Goal: Task Accomplishment & Management: Complete application form

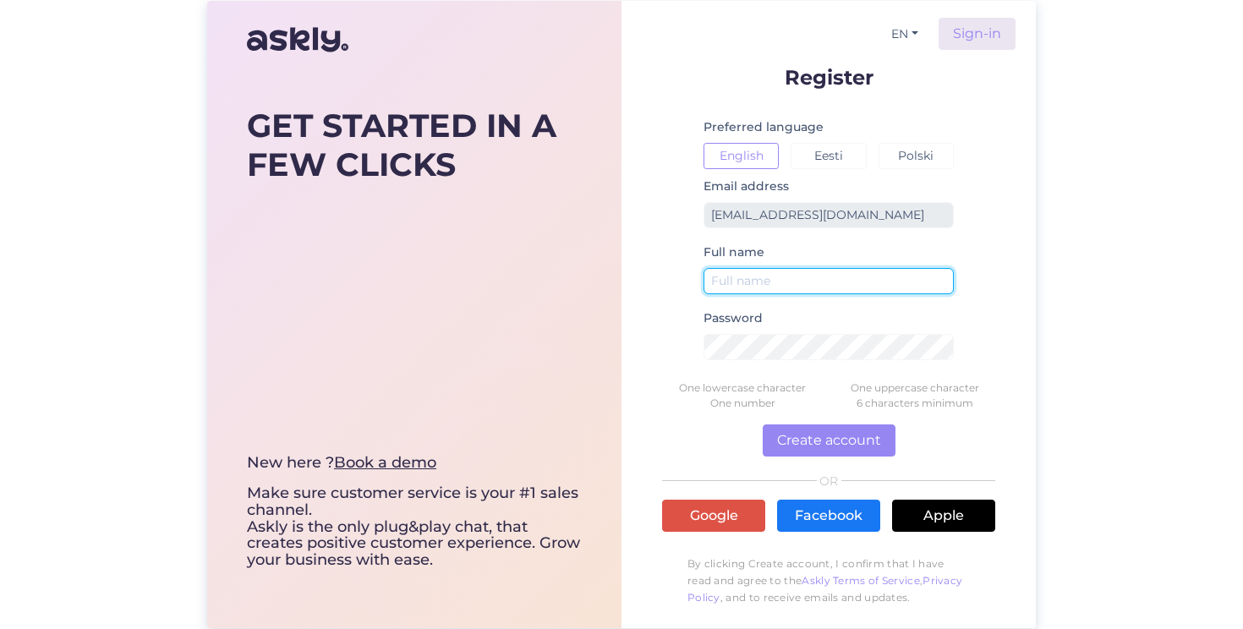
click at [779, 293] on input "text" at bounding box center [829, 281] width 250 height 26
type input "C&C Akropole [GEOGRAPHIC_DATA]"
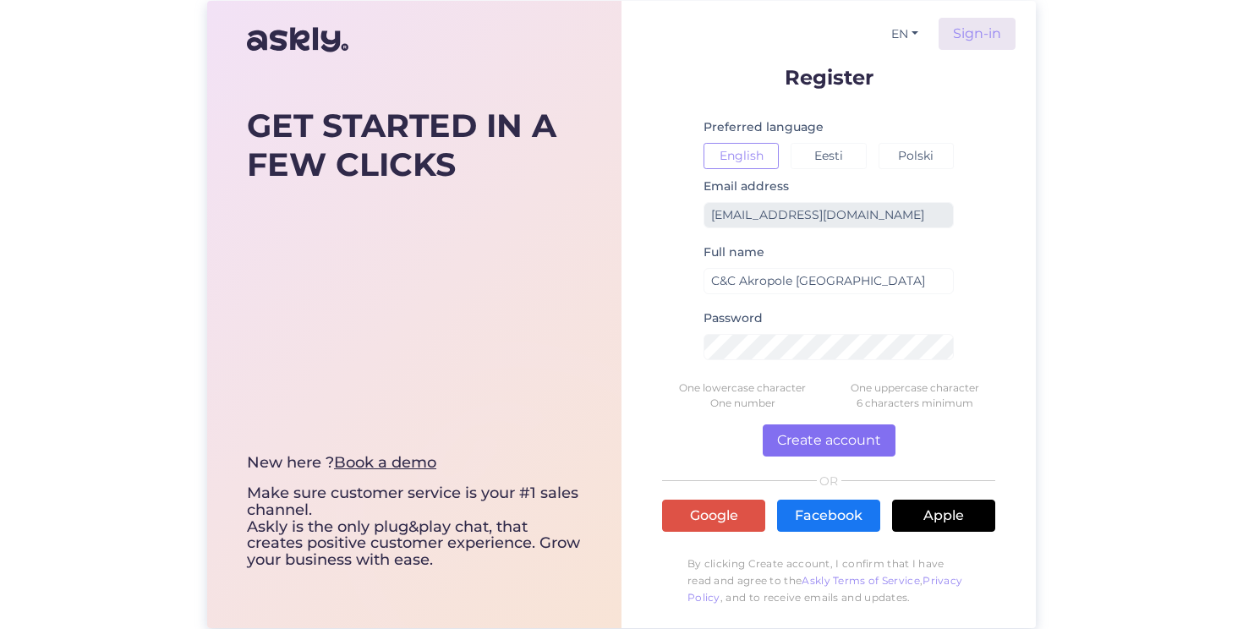
click at [818, 440] on button "Create account" at bounding box center [829, 441] width 133 height 32
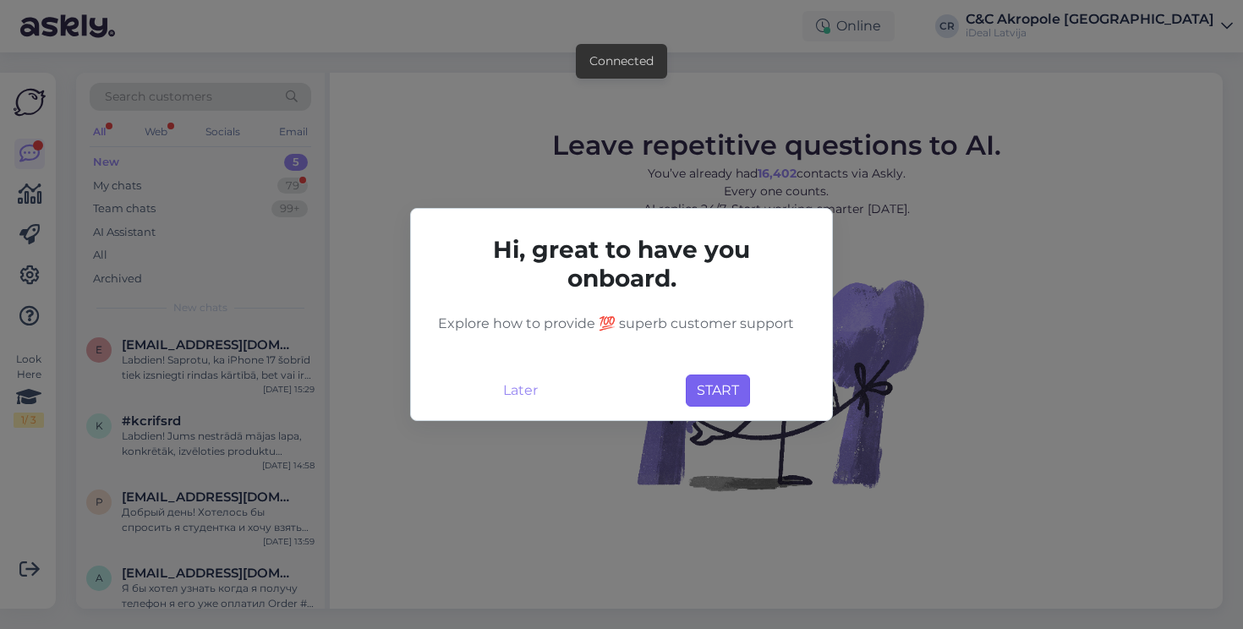
click at [712, 394] on button "START" at bounding box center [718, 391] width 64 height 32
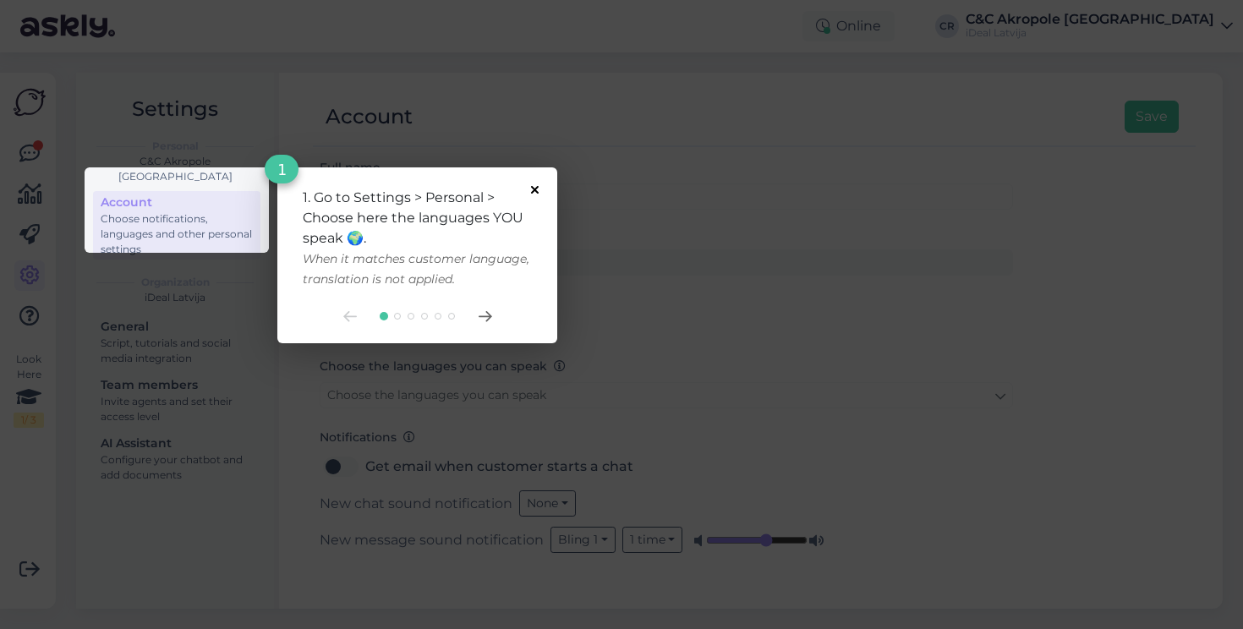
click at [537, 189] on icon at bounding box center [535, 190] width 8 height 8
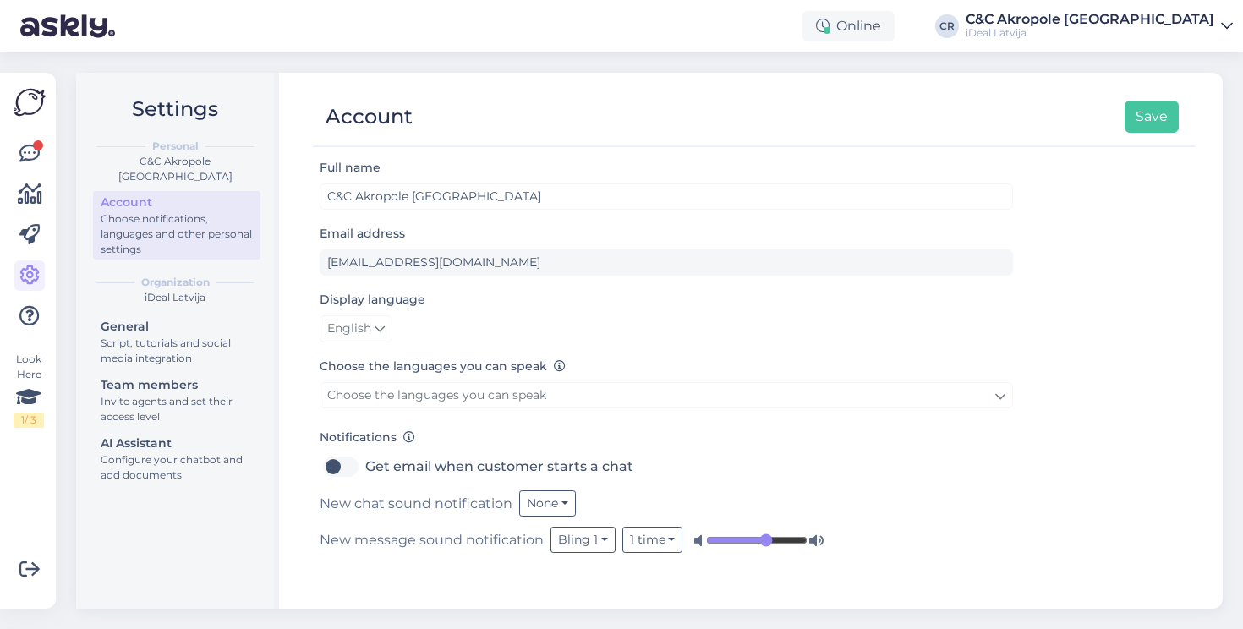
click at [211, 234] on div "Choose notifications, languages and other personal settings" at bounding box center [177, 234] width 152 height 46
click at [31, 104] on img at bounding box center [30, 102] width 32 height 32
click at [31, 144] on icon at bounding box center [29, 154] width 20 height 20
